Goal: Complete application form

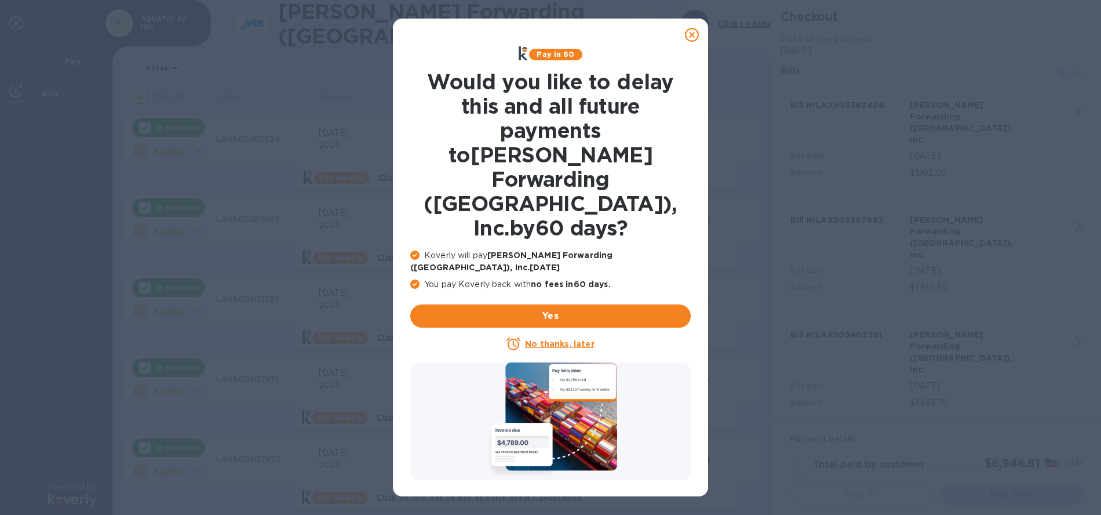
checkbox input "false"
click at [689, 33] on icon at bounding box center [692, 35] width 14 height 14
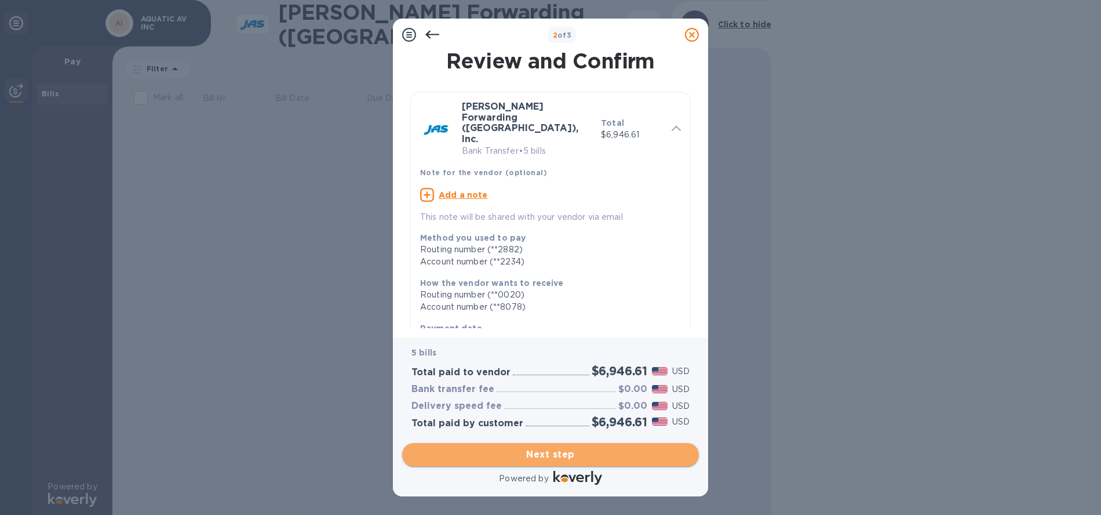
click at [545, 454] on span "Next step" at bounding box center [550, 454] width 278 height 14
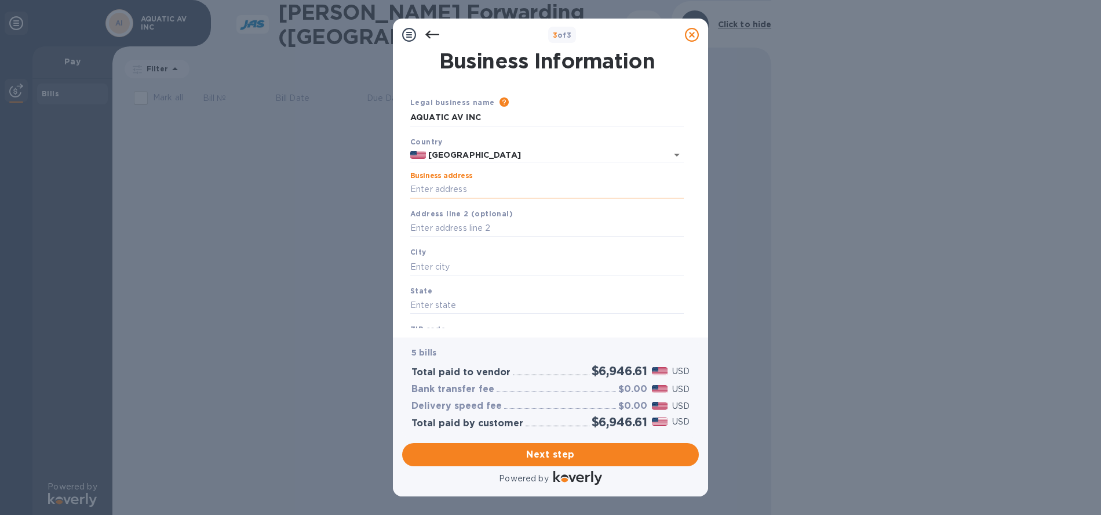
click at [454, 190] on input "Business address" at bounding box center [547, 189] width 274 height 17
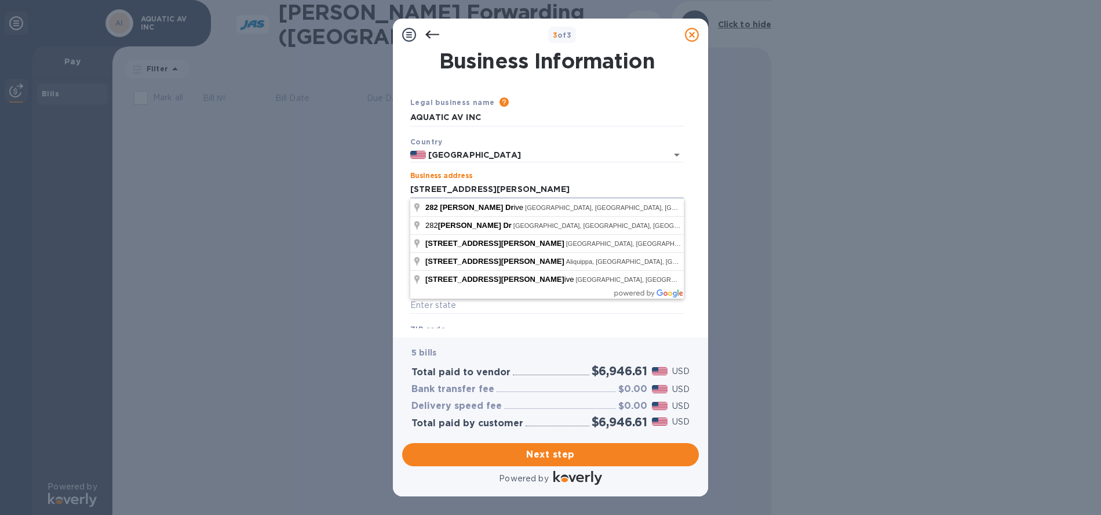
type input "[STREET_ADDRESS][PERSON_NAME]"
type input "[GEOGRAPHIC_DATA][PERSON_NAME]"
type input "CA"
type input "95112"
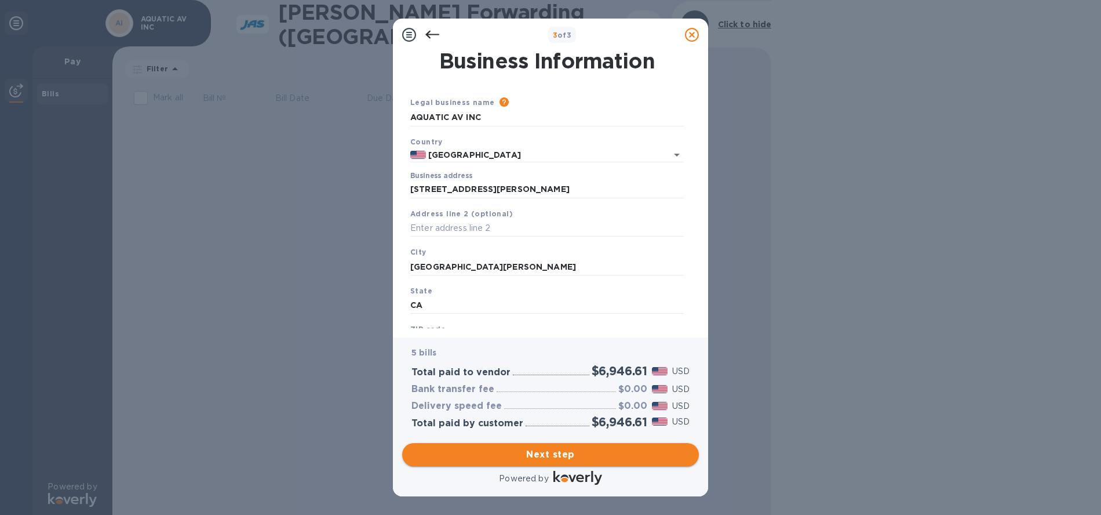
click at [540, 453] on span "Next step" at bounding box center [550, 454] width 278 height 14
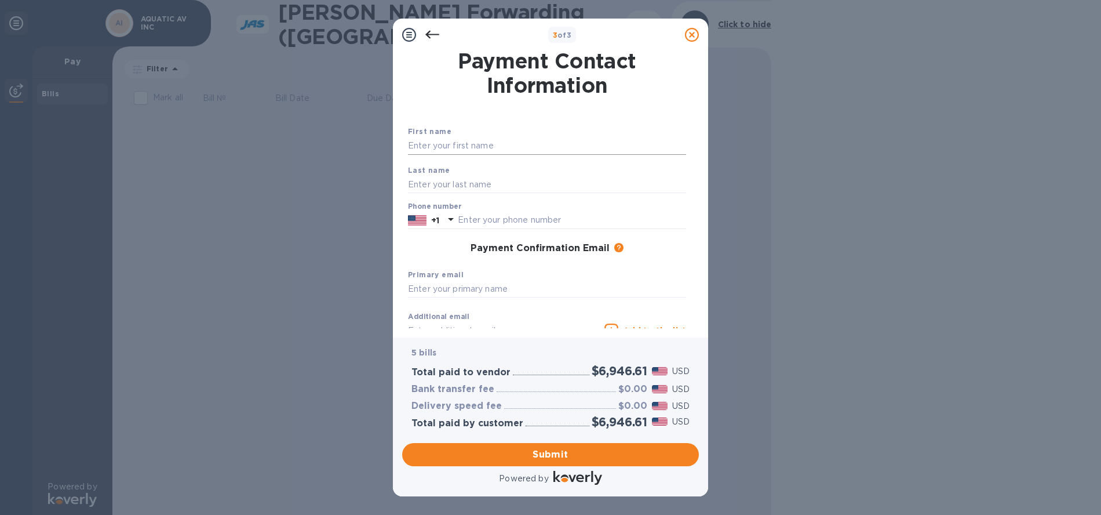
click at [470, 143] on input "text" at bounding box center [547, 145] width 278 height 17
type input "[PERSON_NAME]"
click at [447, 181] on input "text" at bounding box center [547, 184] width 278 height 17
type input "FILS"
click at [493, 283] on input "text" at bounding box center [547, 288] width 278 height 17
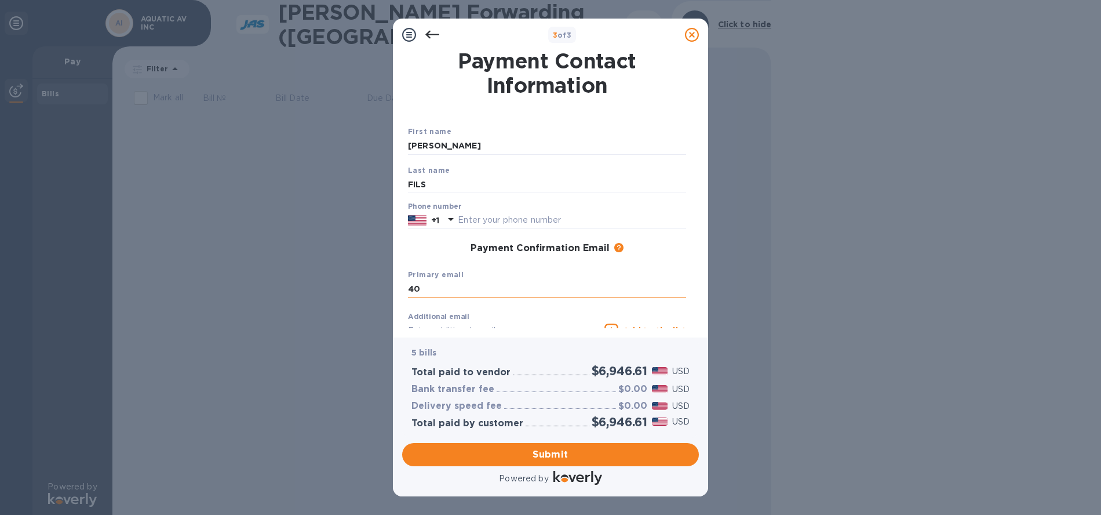
type input "4"
type input "[PERSON_NAME][EMAIL_ADDRESS][DOMAIN_NAME]"
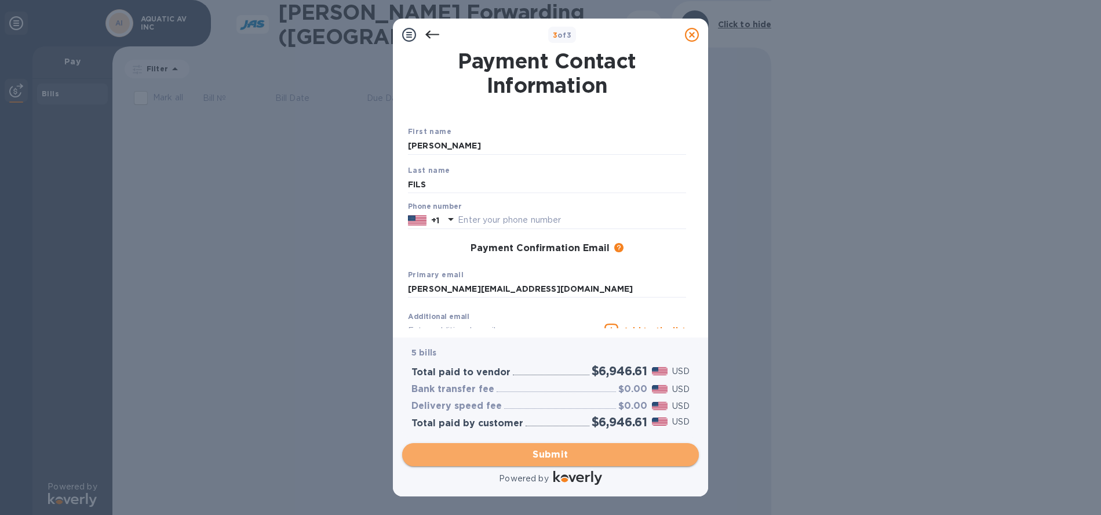
click at [552, 455] on span "Submit" at bounding box center [550, 454] width 278 height 14
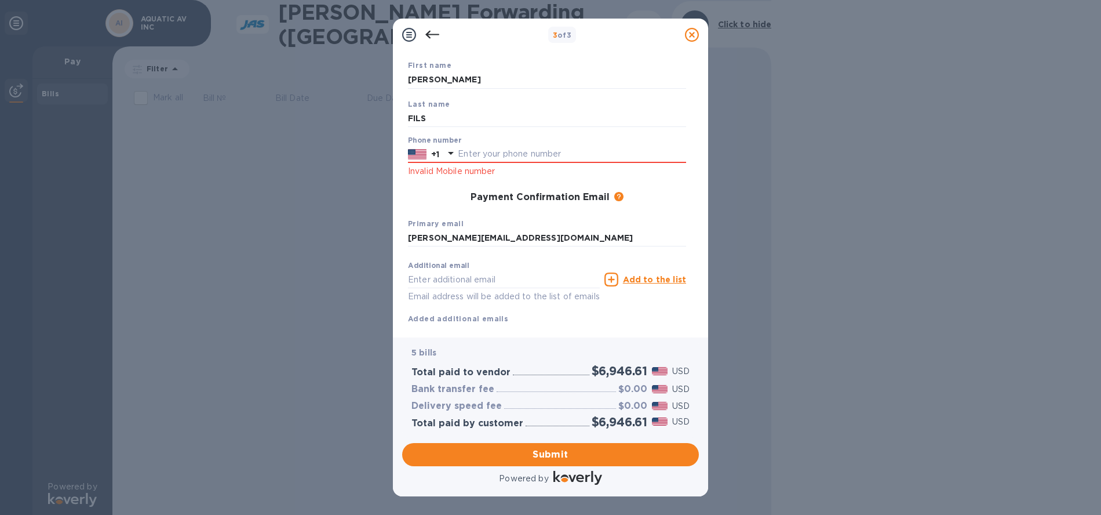
scroll to position [94, 0]
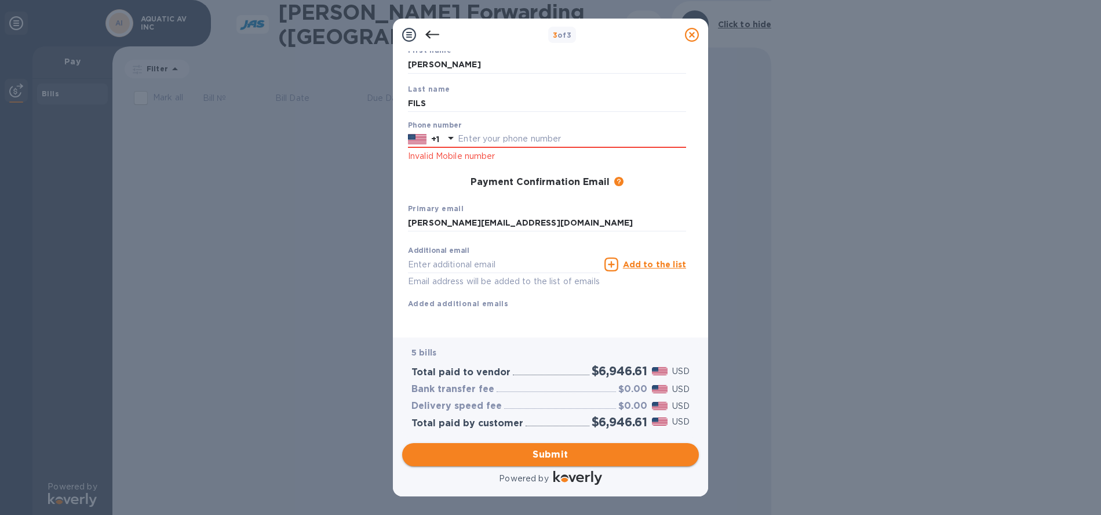
click at [548, 454] on span "Submit" at bounding box center [550, 454] width 278 height 14
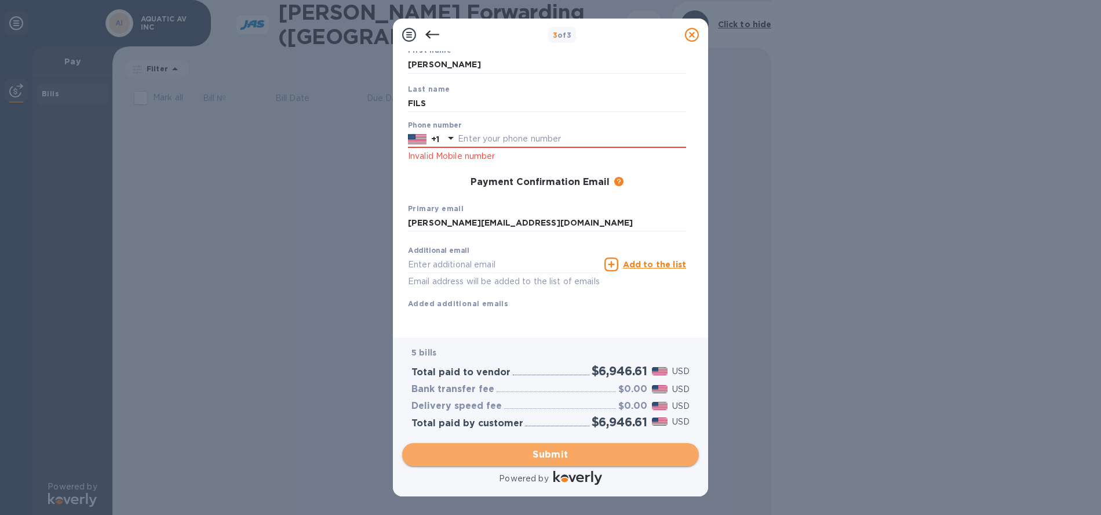
click at [548, 454] on span "Submit" at bounding box center [550, 454] width 278 height 14
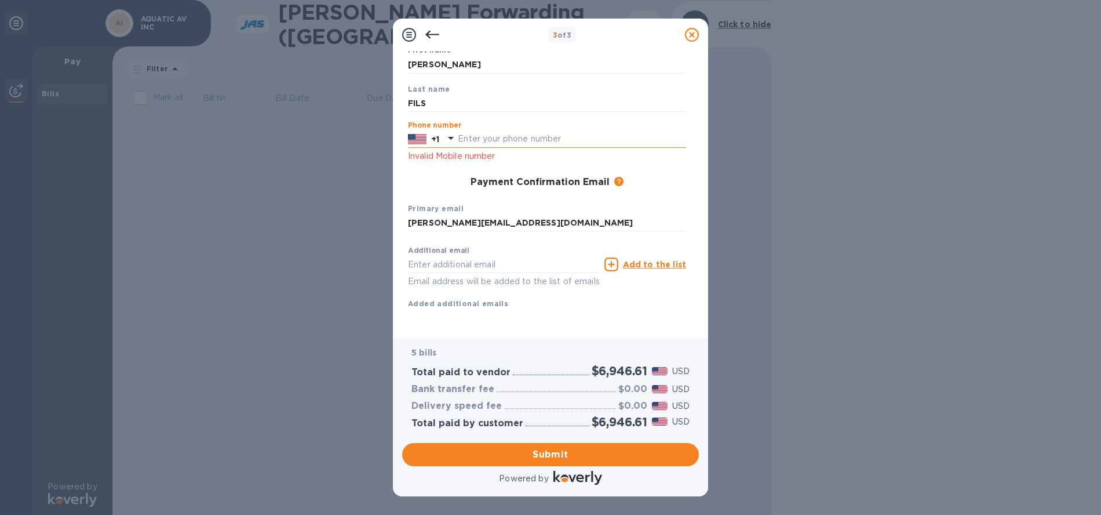
click at [471, 130] on input "text" at bounding box center [572, 138] width 228 height 17
type input "4083936280"
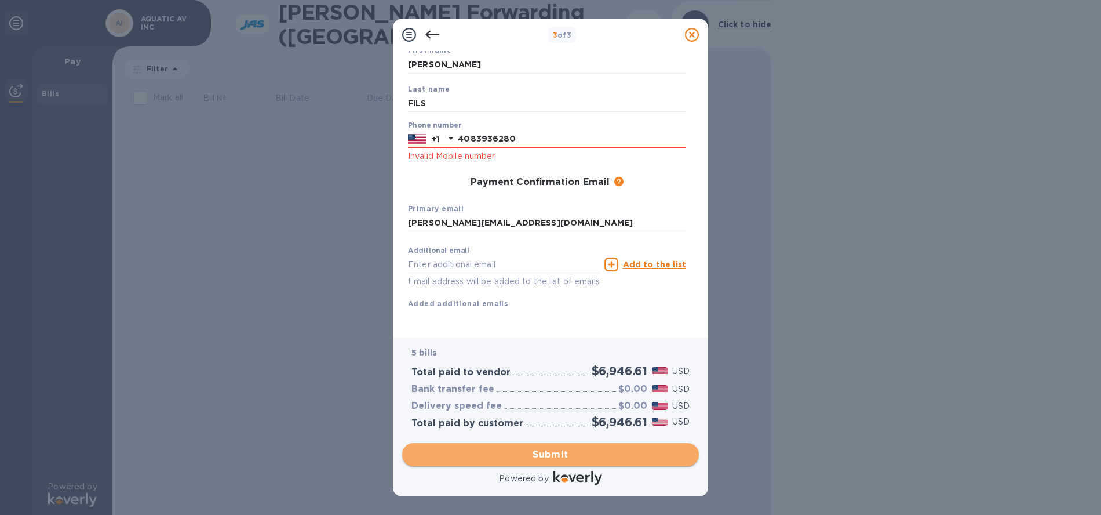
click at [545, 451] on span "Submit" at bounding box center [550, 454] width 278 height 14
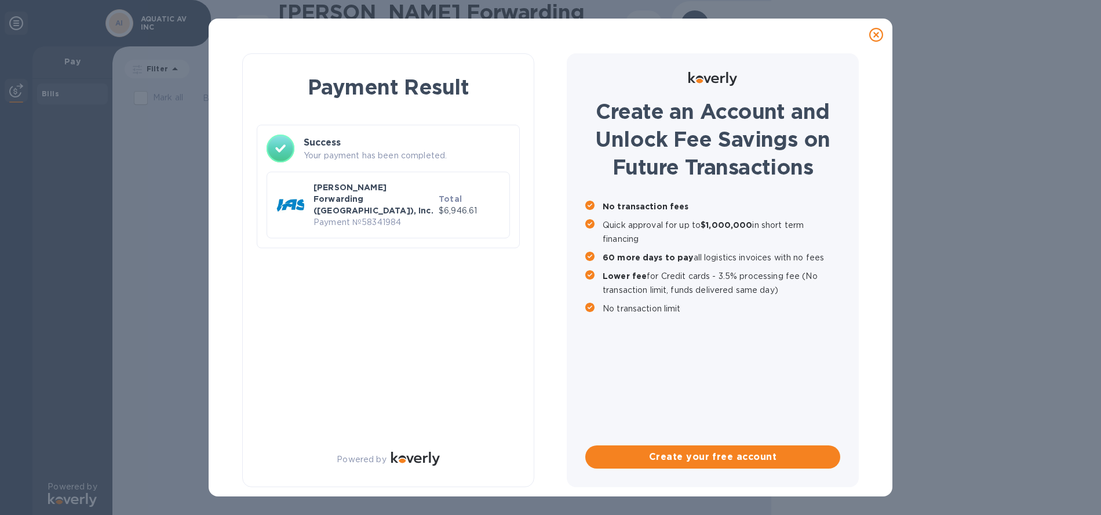
scroll to position [0, 0]
